Goal: Book appointment/travel/reservation

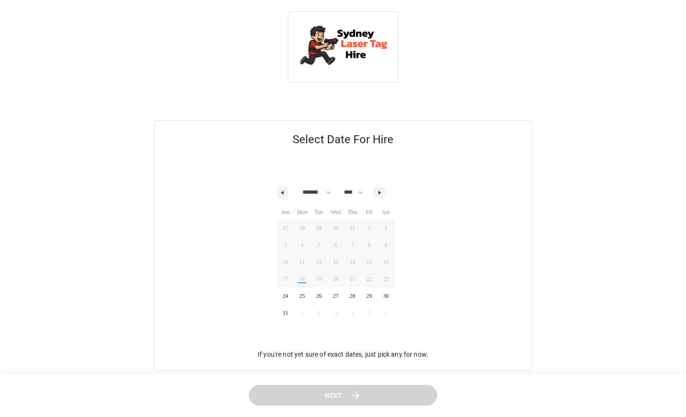
select select "*"
select select "****"
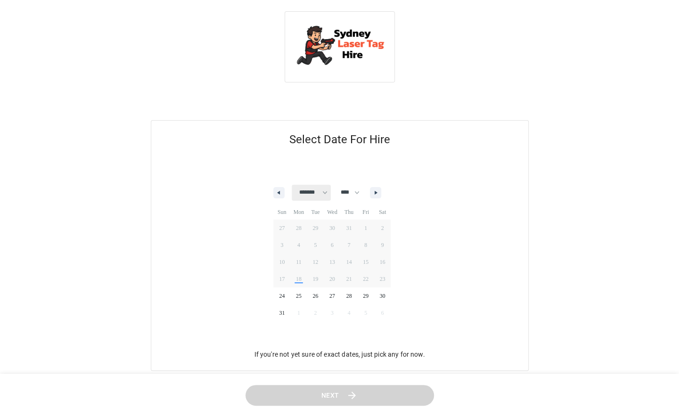
click at [323, 197] on select "******* ******** ***** ***** *** **** **** ****** ********* ******* ******** **…" at bounding box center [311, 193] width 39 height 16
select select "*"
click at [292, 185] on select "******* ******** ***** ***** *** **** **** ****** ********* ******* ******** **…" at bounding box center [311, 193] width 39 height 16
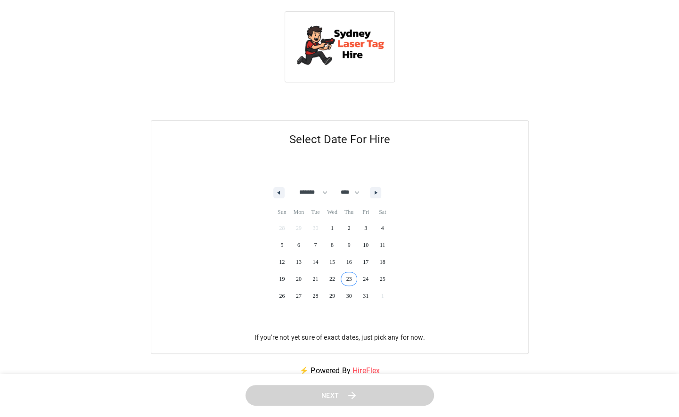
click at [348, 280] on span "23" at bounding box center [349, 279] width 17 height 12
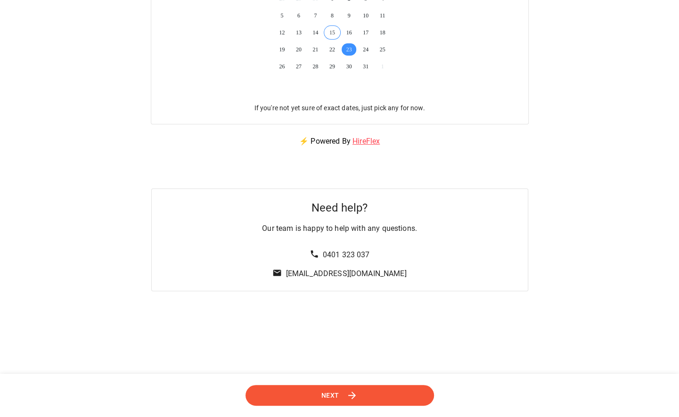
scroll to position [233, 0]
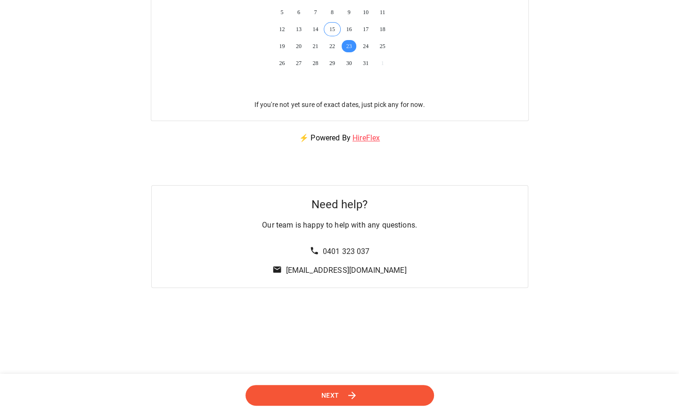
click at [319, 324] on html "Select Date For Hire ******* ******** ***** ***** *** **** **** ****** ********…" at bounding box center [339, 108] width 679 height 683
drag, startPoint x: 285, startPoint y: 268, endPoint x: 444, endPoint y: 261, distance: 159.4
click at [444, 261] on div "Need help? Our team is happy to help with any questions. 0401 323 037 [EMAIL_AD…" at bounding box center [339, 236] width 377 height 103
click at [402, 270] on link "[EMAIL_ADDRESS][DOMAIN_NAME]" at bounding box center [346, 270] width 121 height 9
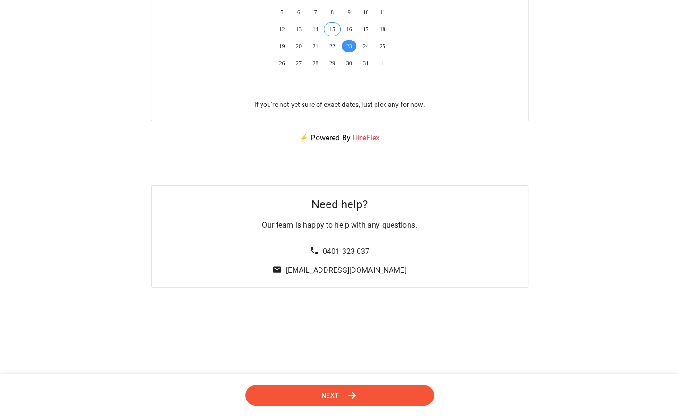
click at [402, 270] on link "[EMAIL_ADDRESS][DOMAIN_NAME]" at bounding box center [346, 270] width 121 height 9
click at [272, 398] on button "Next" at bounding box center [339, 394] width 188 height 21
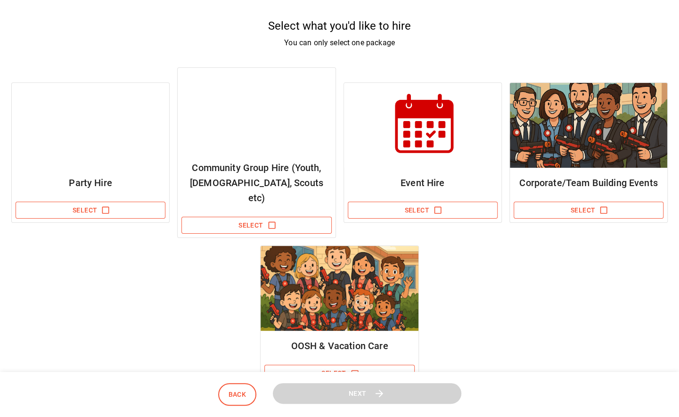
scroll to position [102, 0]
click at [422, 202] on button "Select" at bounding box center [423, 210] width 150 height 17
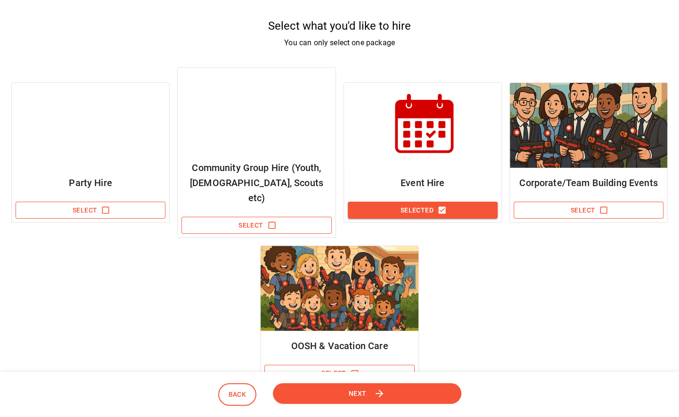
click at [375, 389] on icon at bounding box center [379, 393] width 11 height 11
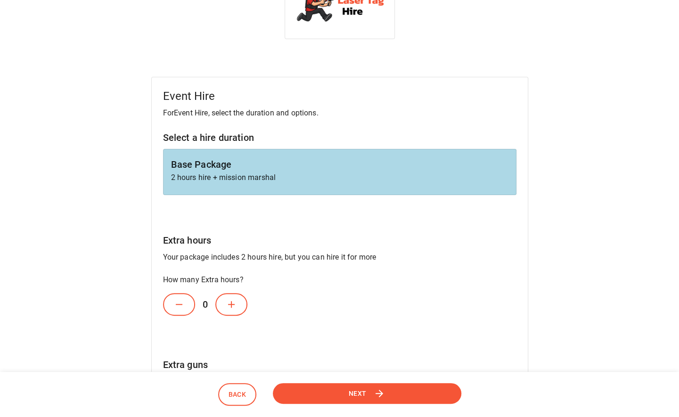
scroll to position [45, 0]
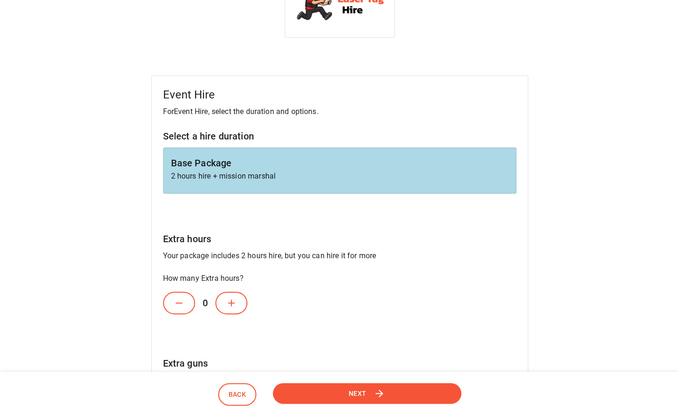
click at [243, 304] on button at bounding box center [231, 303] width 32 height 23
click at [233, 301] on icon at bounding box center [231, 302] width 11 height 11
click at [237, 302] on icon at bounding box center [231, 302] width 11 height 11
click at [235, 305] on icon at bounding box center [231, 302] width 11 height 11
click at [237, 312] on button at bounding box center [231, 303] width 32 height 23
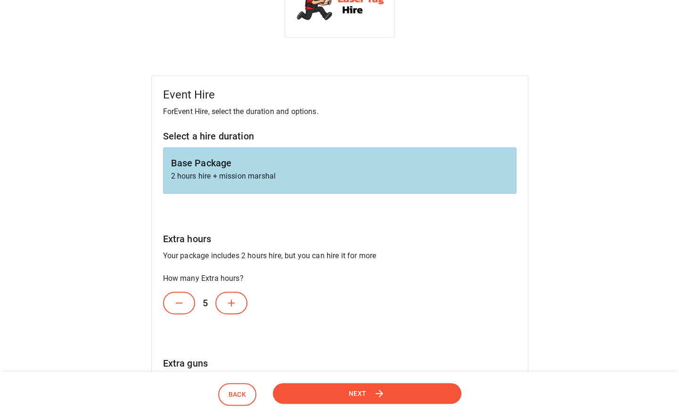
click at [232, 307] on icon at bounding box center [231, 302] width 11 height 11
click at [235, 313] on button at bounding box center [231, 303] width 32 height 23
click at [227, 300] on icon at bounding box center [231, 302] width 11 height 11
click at [231, 303] on icon at bounding box center [231, 303] width 7 height 7
click at [225, 311] on button at bounding box center [231, 303] width 32 height 23
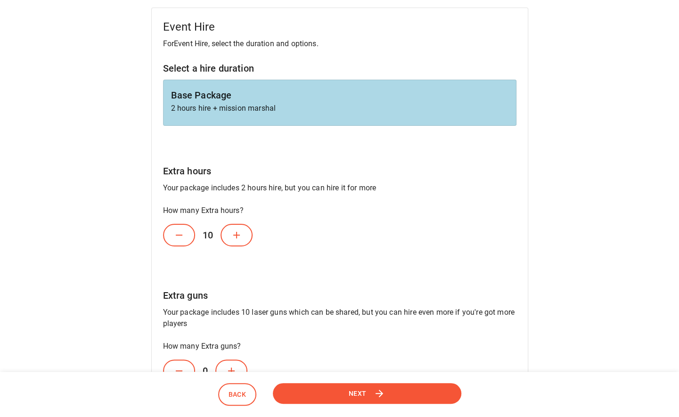
scroll to position [118, 0]
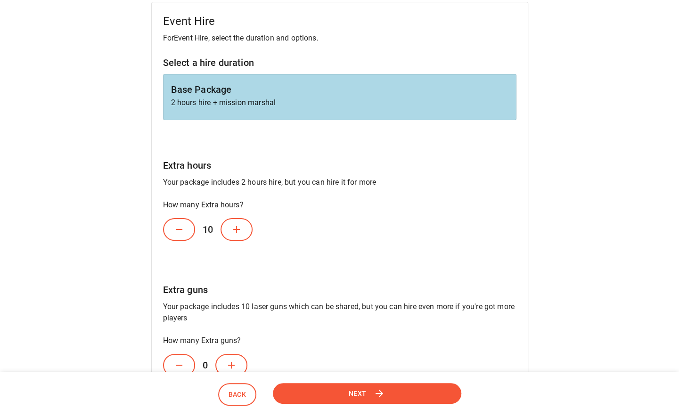
click at [221, 221] on div "10" at bounding box center [339, 229] width 353 height 30
click at [232, 227] on icon at bounding box center [236, 229] width 11 height 11
click at [231, 228] on icon at bounding box center [236, 229] width 11 height 11
click at [228, 226] on button at bounding box center [237, 229] width 32 height 23
click at [234, 233] on icon at bounding box center [236, 229] width 11 height 11
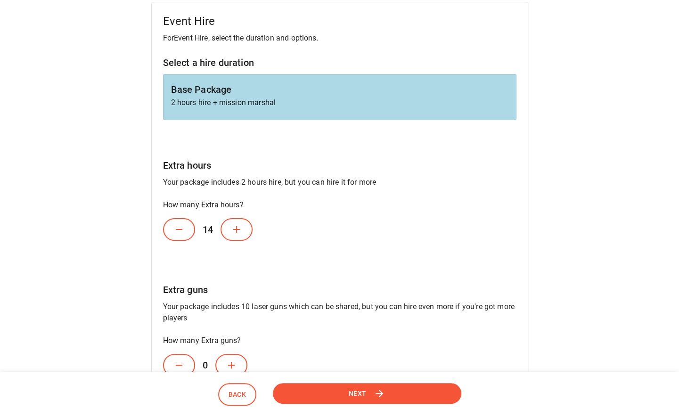
click at [241, 236] on button at bounding box center [237, 229] width 32 height 23
click at [241, 235] on button at bounding box center [237, 229] width 32 height 23
click at [238, 233] on icon at bounding box center [236, 229] width 11 height 11
click at [237, 232] on icon at bounding box center [236, 229] width 11 height 11
click at [234, 231] on icon at bounding box center [236, 229] width 11 height 11
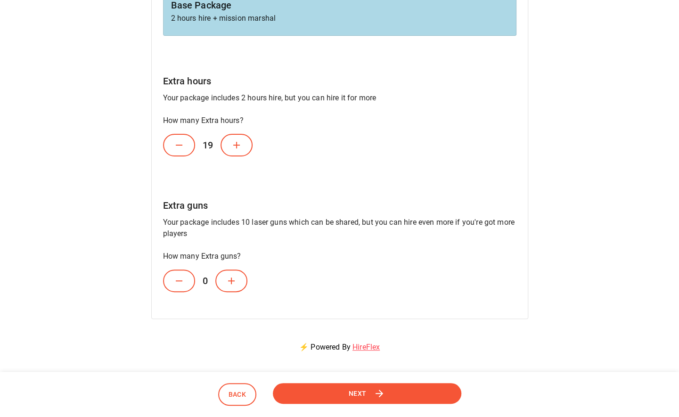
scroll to position [215, 0]
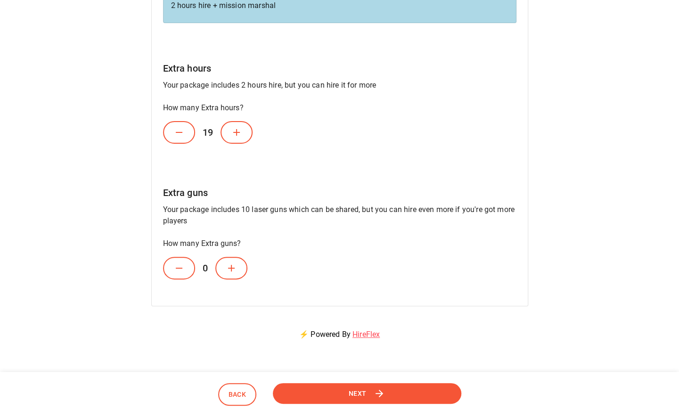
click at [173, 121] on button at bounding box center [179, 132] width 32 height 23
click at [179, 131] on icon at bounding box center [178, 132] width 11 height 11
click at [191, 142] on div "18" at bounding box center [339, 132] width 353 height 30
click at [181, 137] on button at bounding box center [179, 132] width 32 height 23
click at [186, 140] on button at bounding box center [179, 132] width 32 height 23
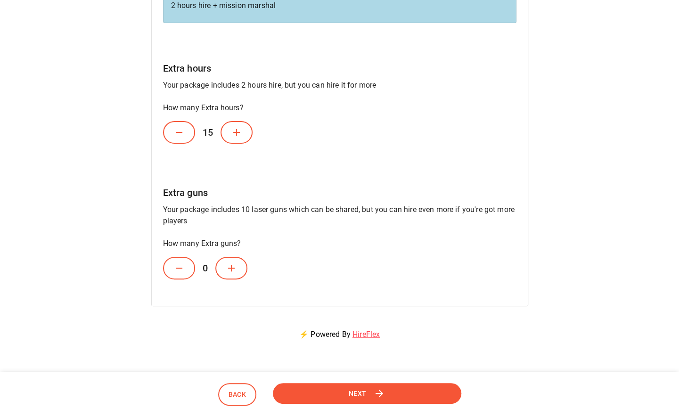
click at [167, 134] on button at bounding box center [179, 132] width 32 height 23
click at [182, 141] on button at bounding box center [179, 132] width 32 height 23
click at [182, 136] on icon at bounding box center [178, 132] width 11 height 11
click at [191, 138] on button at bounding box center [179, 132] width 32 height 23
click at [184, 132] on icon at bounding box center [178, 132] width 11 height 11
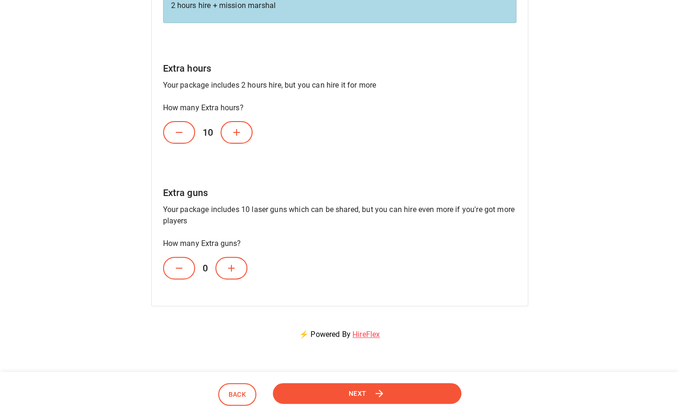
drag, startPoint x: 361, startPoint y: 392, endPoint x: 317, endPoint y: 380, distance: 45.8
click at [317, 380] on header "Back Next" at bounding box center [339, 395] width 679 height 46
click at [129, 155] on div "Event Hire For Event Hire , select the duration and options. Select a hire dura…" at bounding box center [339, 111] width 656 height 413
click at [382, 395] on icon at bounding box center [379, 393] width 11 height 11
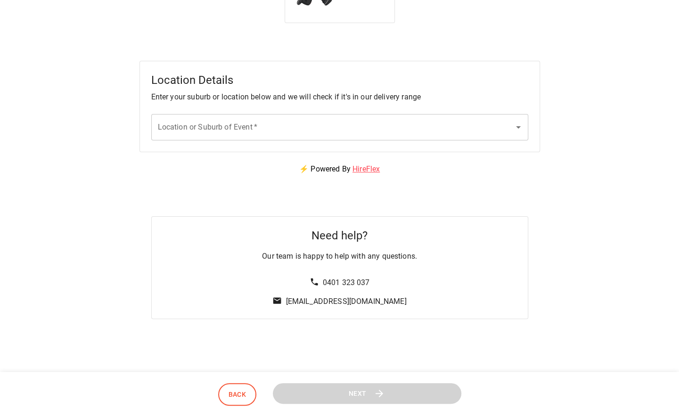
scroll to position [0, 0]
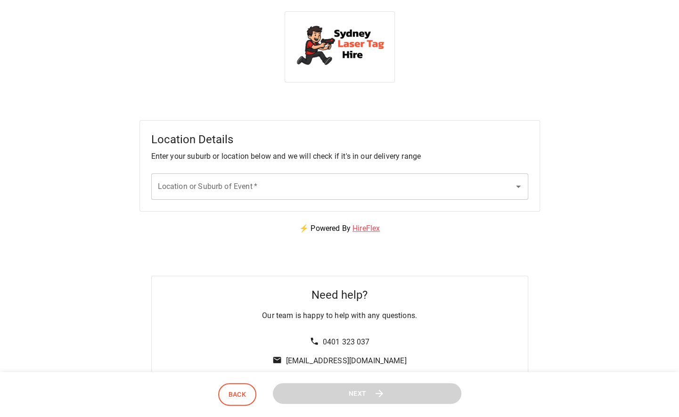
click at [268, 189] on input "Location or Suburb of Event   *" at bounding box center [332, 187] width 354 height 18
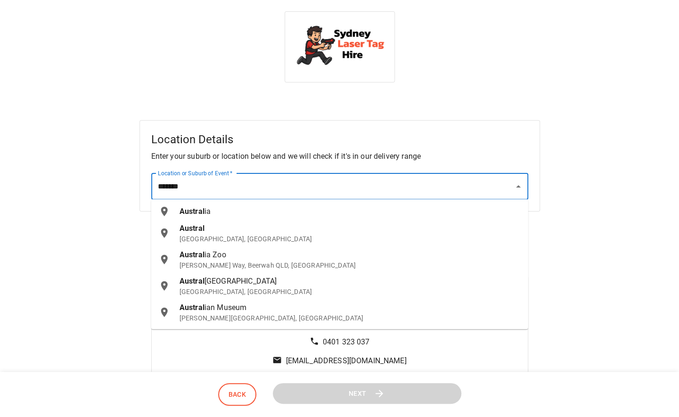
click at [216, 240] on p "[GEOGRAPHIC_DATA], [GEOGRAPHIC_DATA]" at bounding box center [350, 238] width 341 height 9
type input "**********"
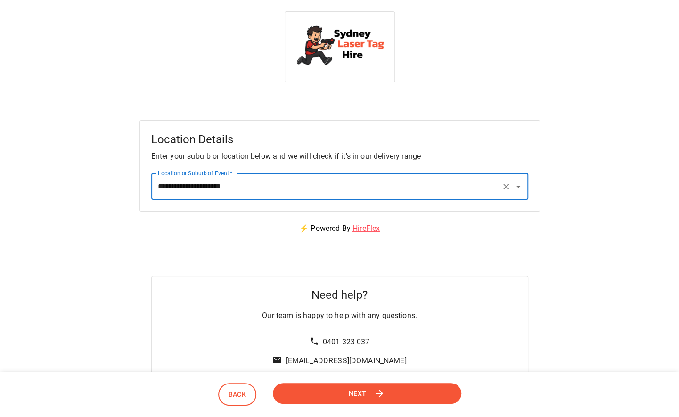
click at [344, 389] on button "Next" at bounding box center [366, 393] width 188 height 21
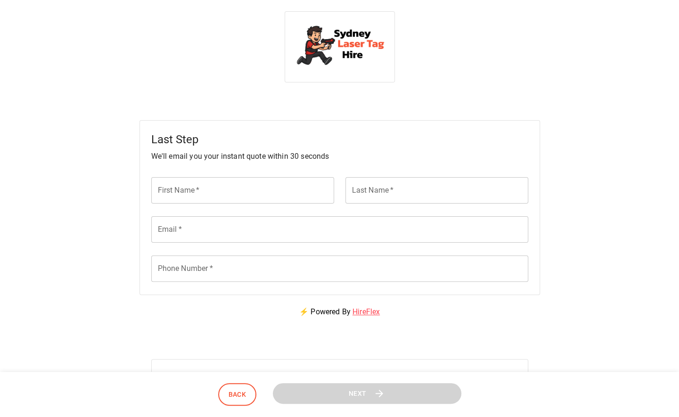
scroll to position [205, 0]
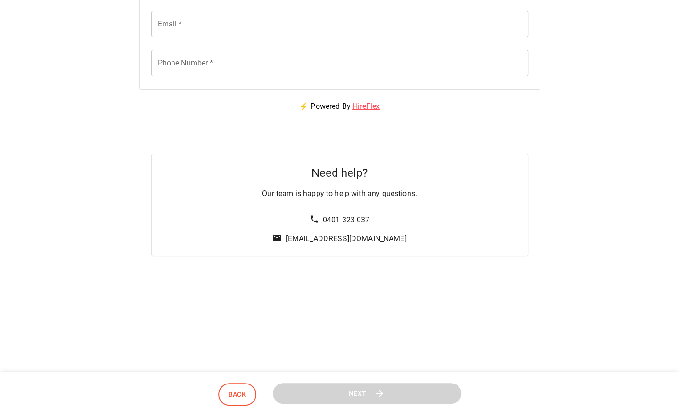
click at [292, 237] on link "[EMAIL_ADDRESS][DOMAIN_NAME]" at bounding box center [346, 238] width 121 height 9
